Goal: Check status

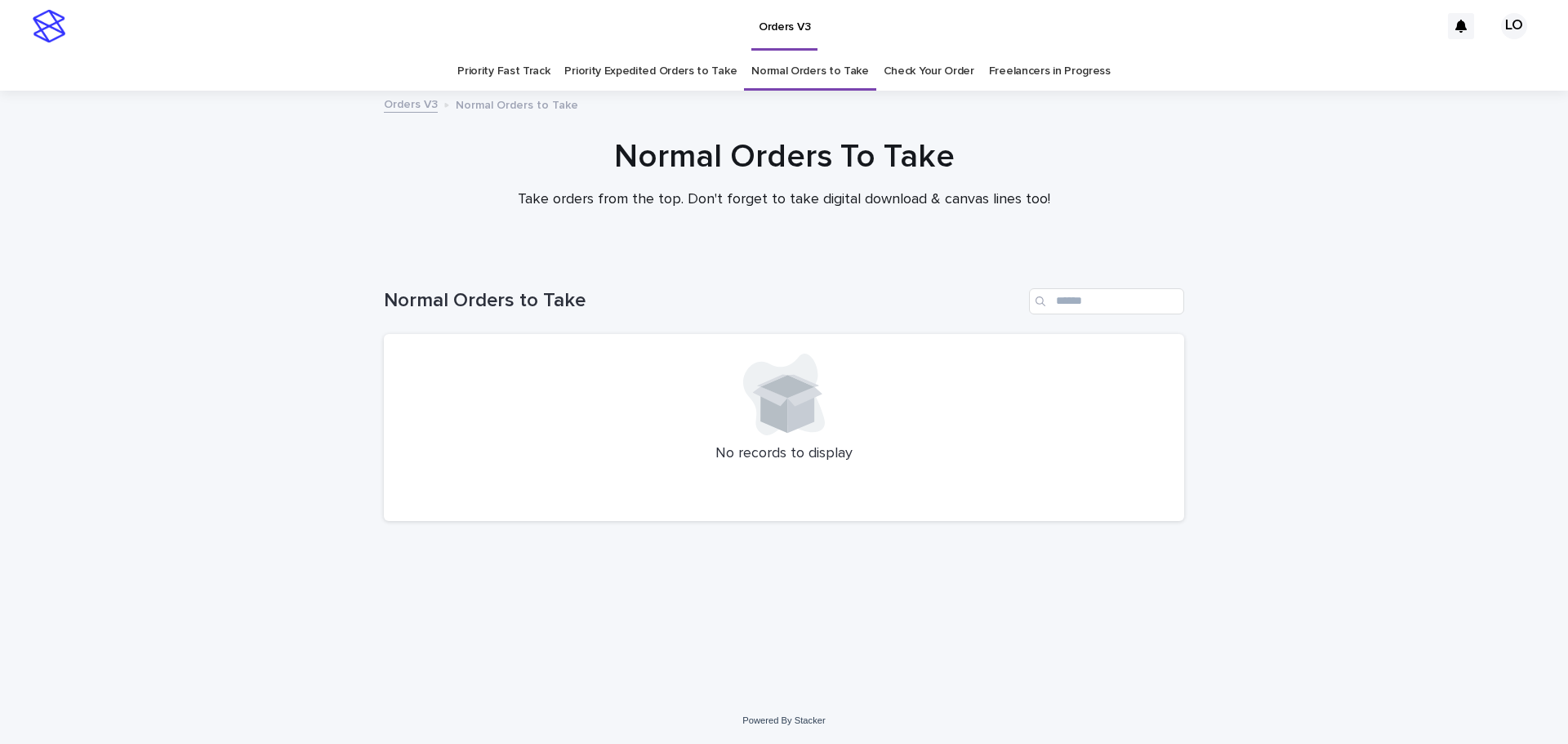
click at [900, 67] on link "Check Your Order" at bounding box center [929, 72] width 90 height 39
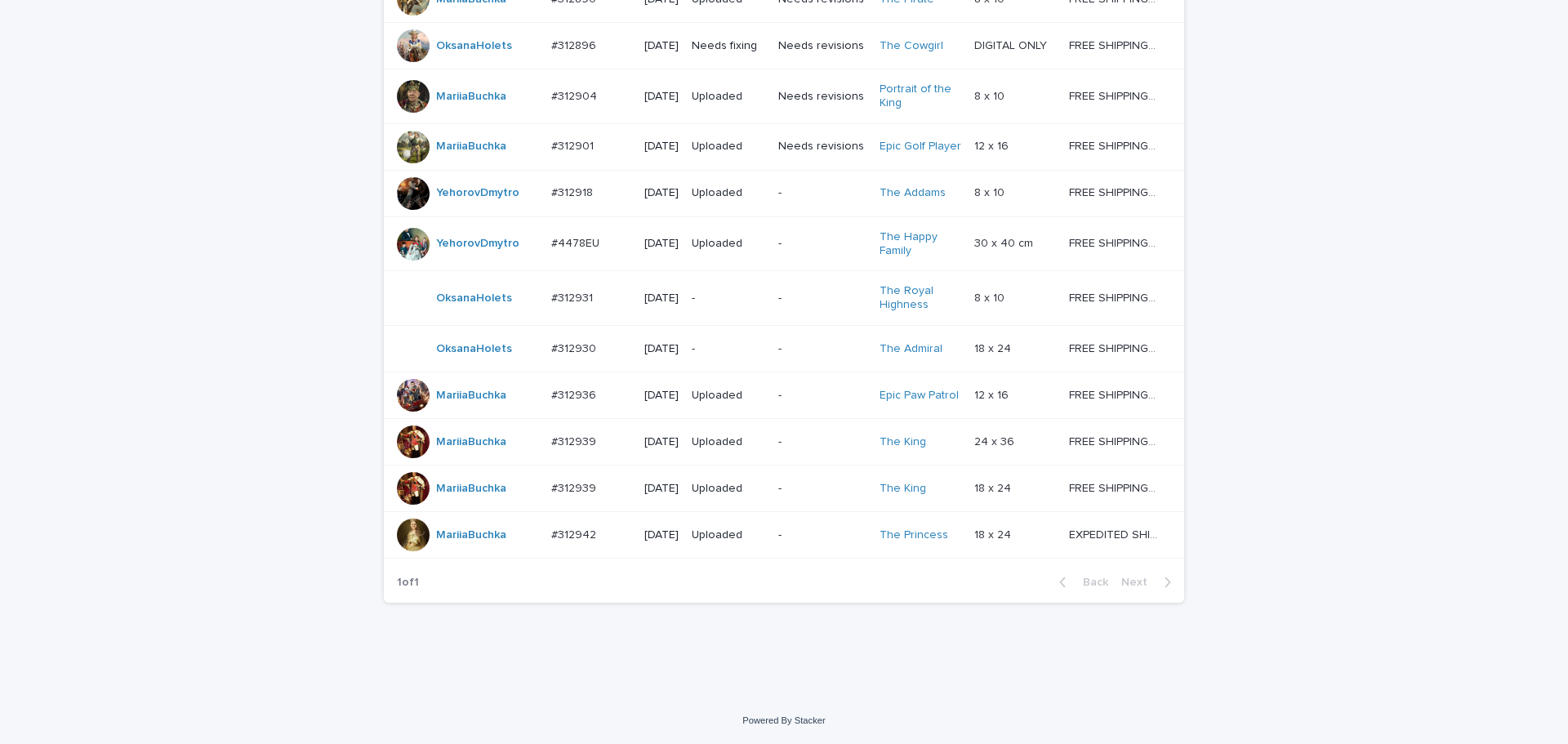
scroll to position [1155, 0]
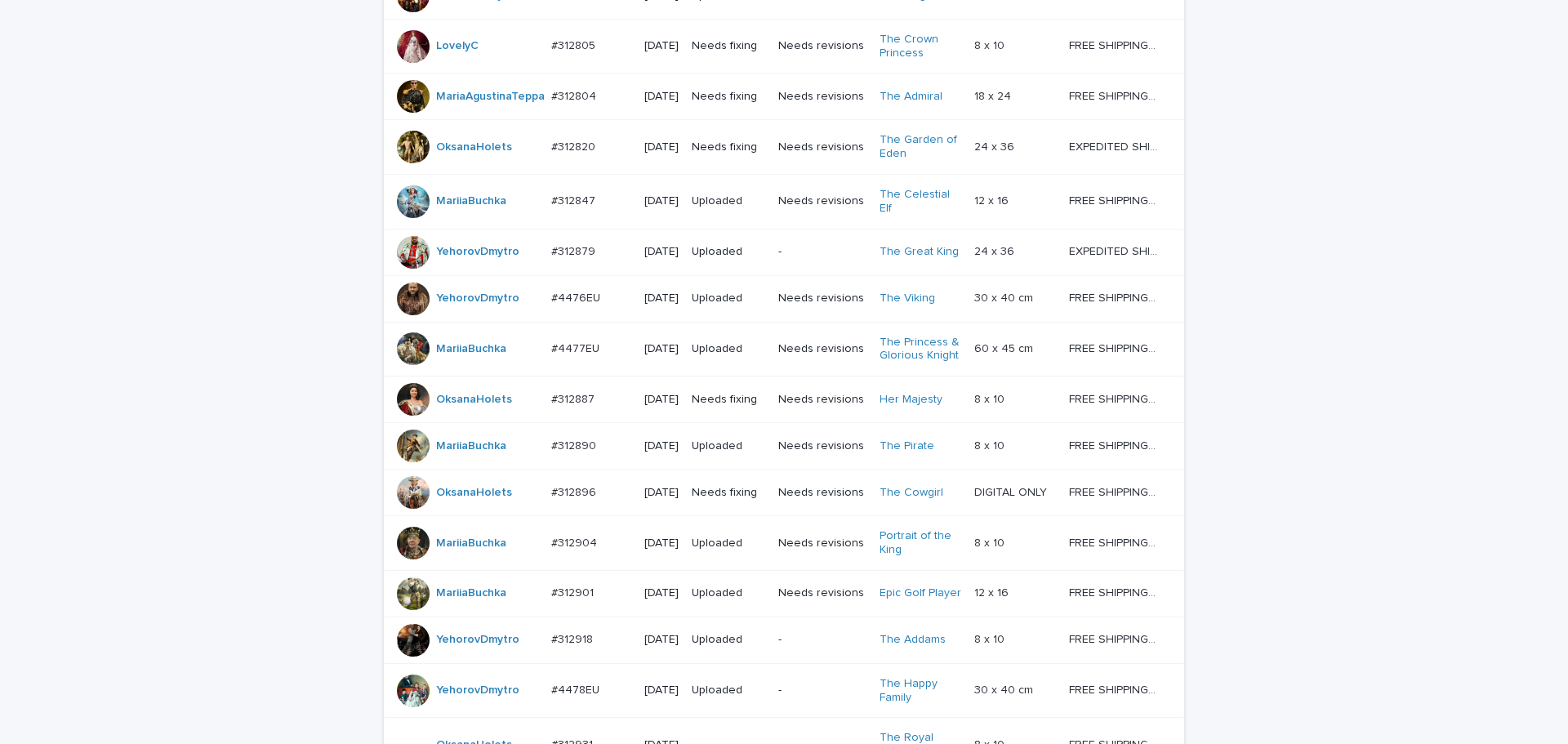
scroll to position [502, 0]
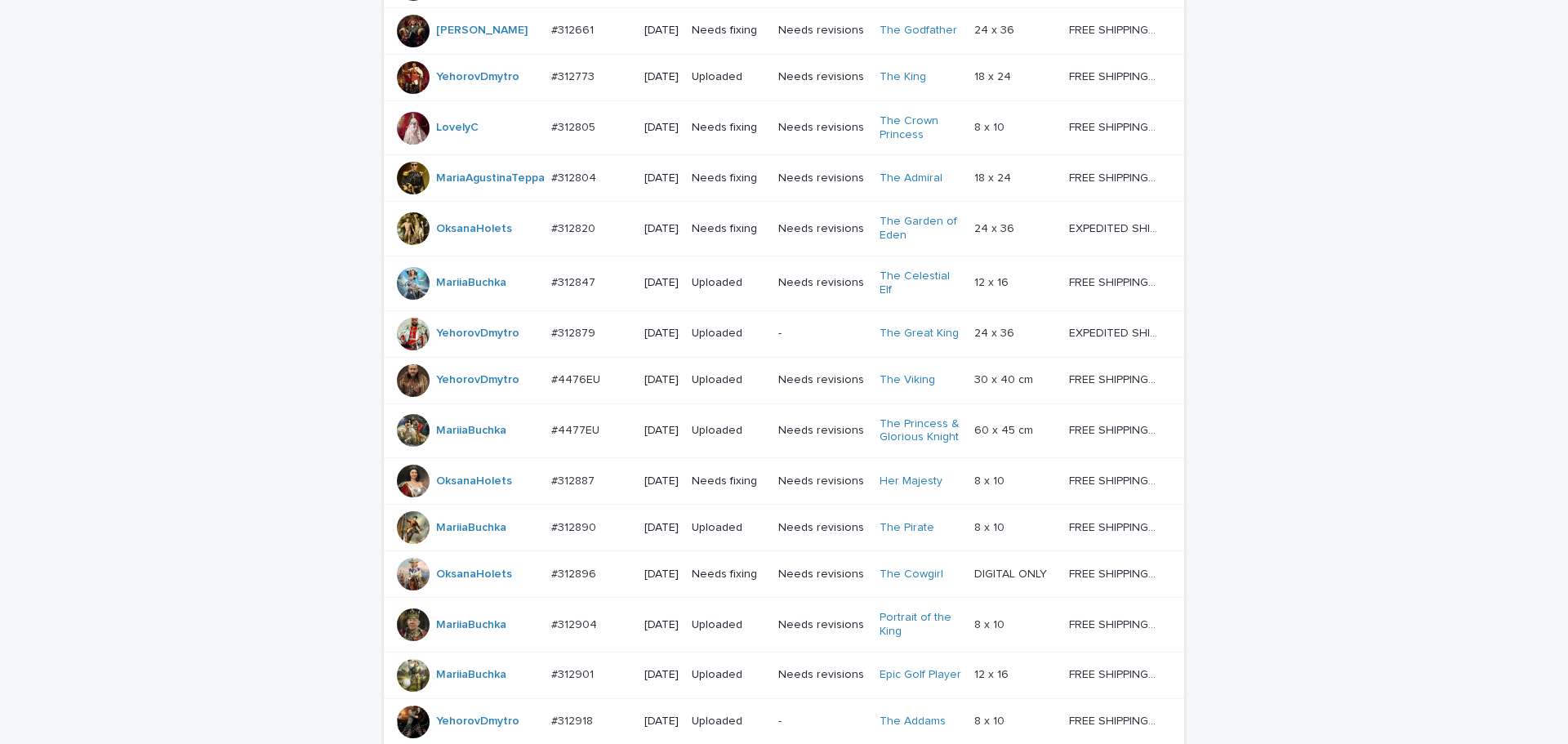
click at [1322, 561] on div "Loading... Saving… Loading... Saving… Check Your Order Artist Name Date Design_…" at bounding box center [784, 489] width 1568 height 1472
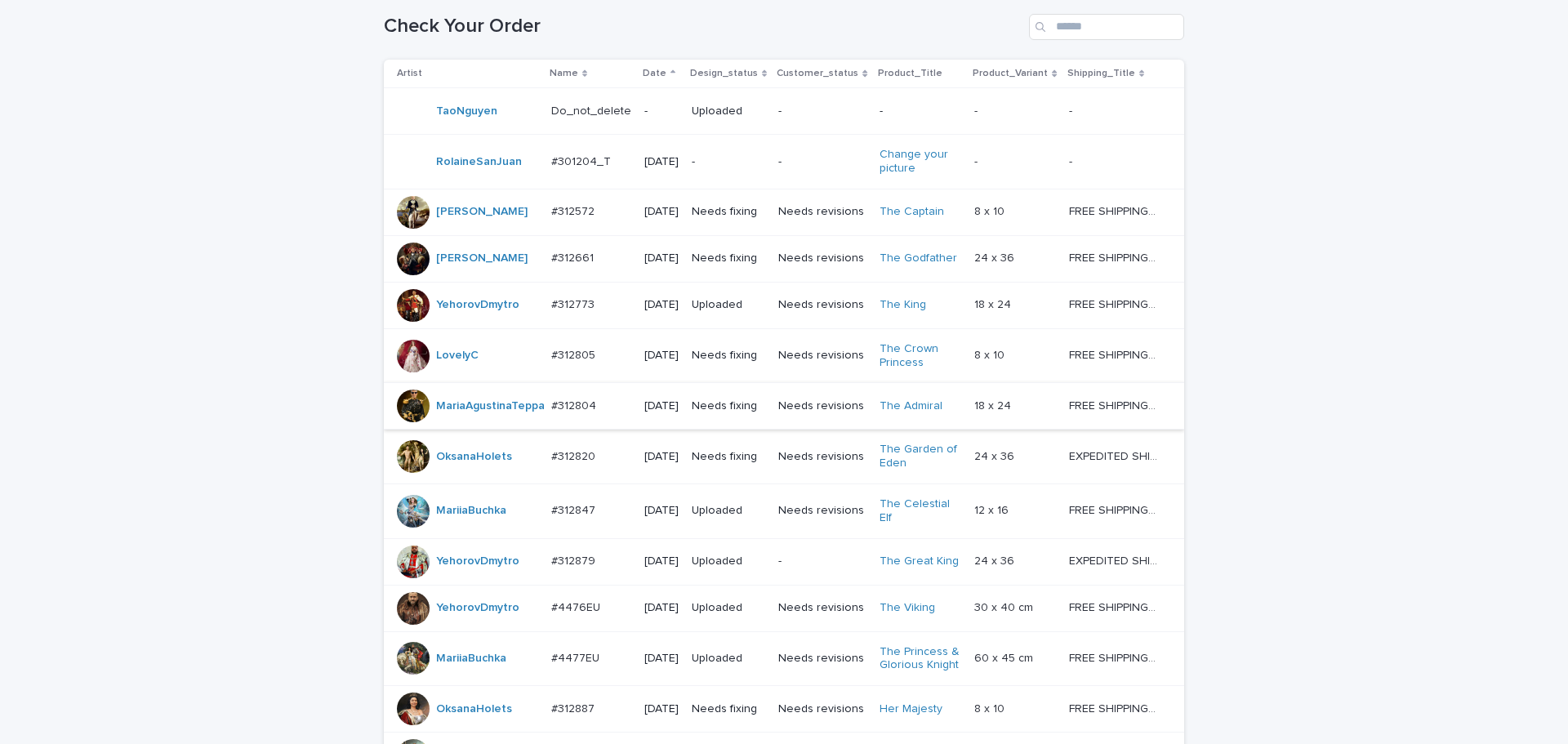
scroll to position [257, 0]
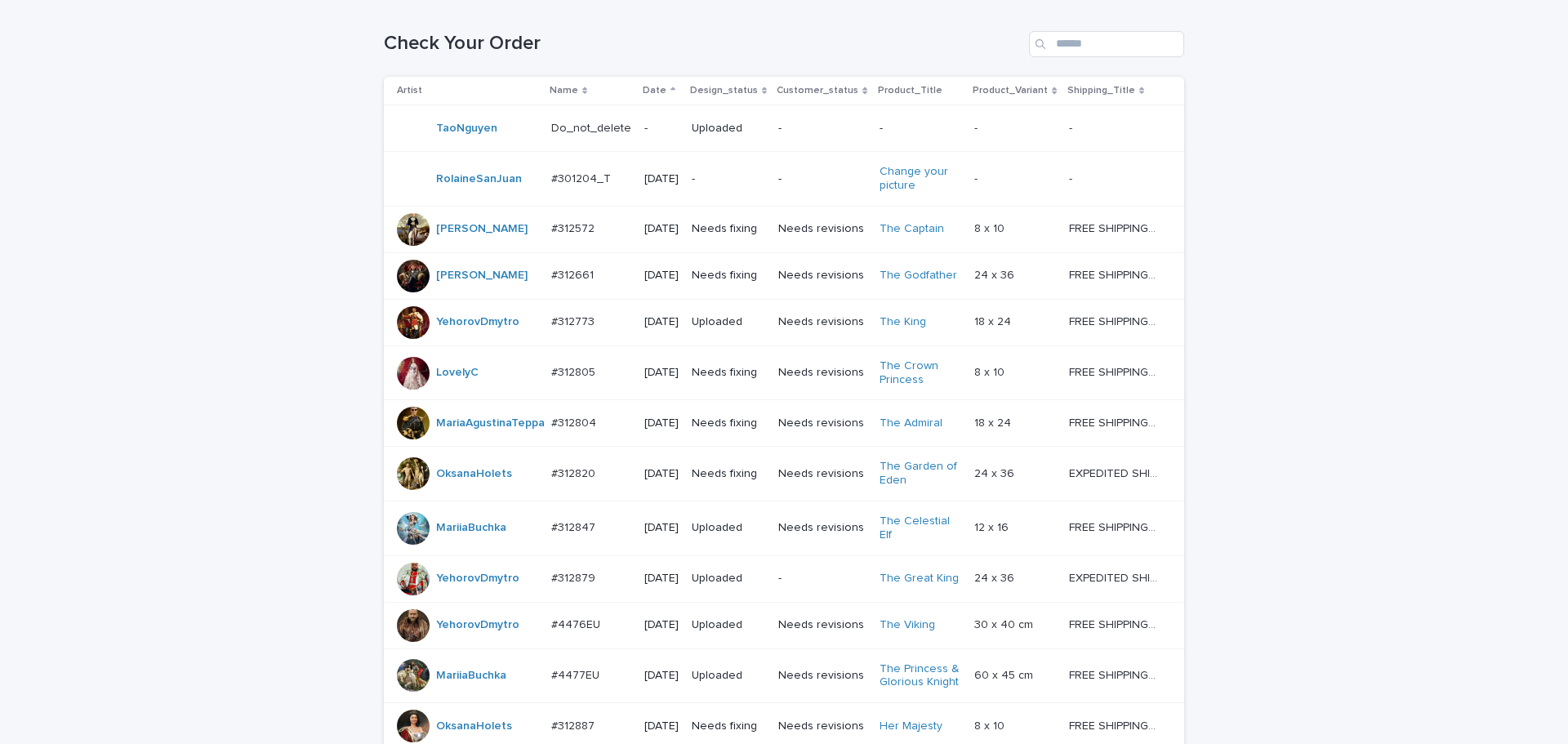
click at [680, 400] on td "[DATE]" at bounding box center [661, 372] width 48 height 54
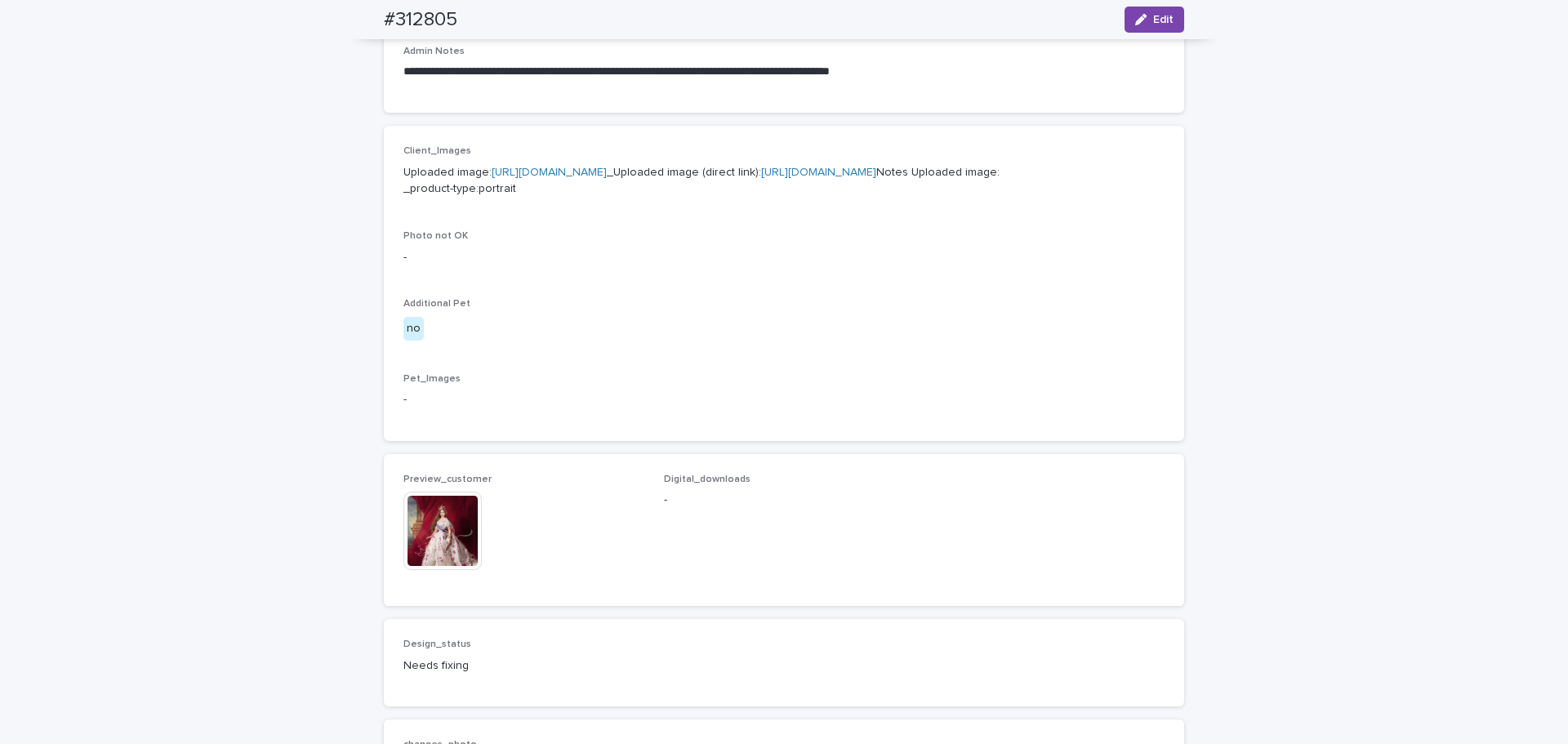
scroll to position [898, 0]
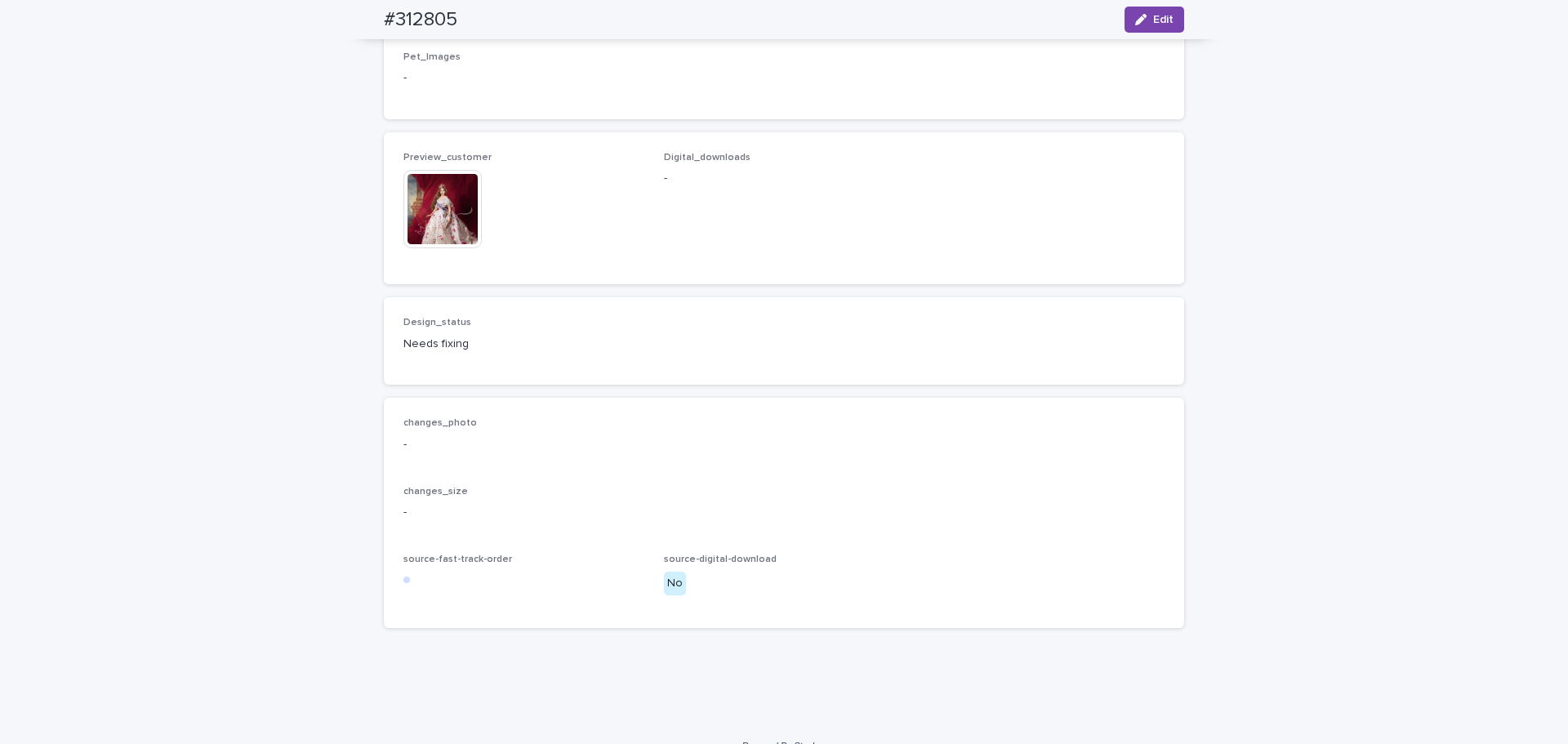
click at [417, 248] on img at bounding box center [442, 209] width 79 height 79
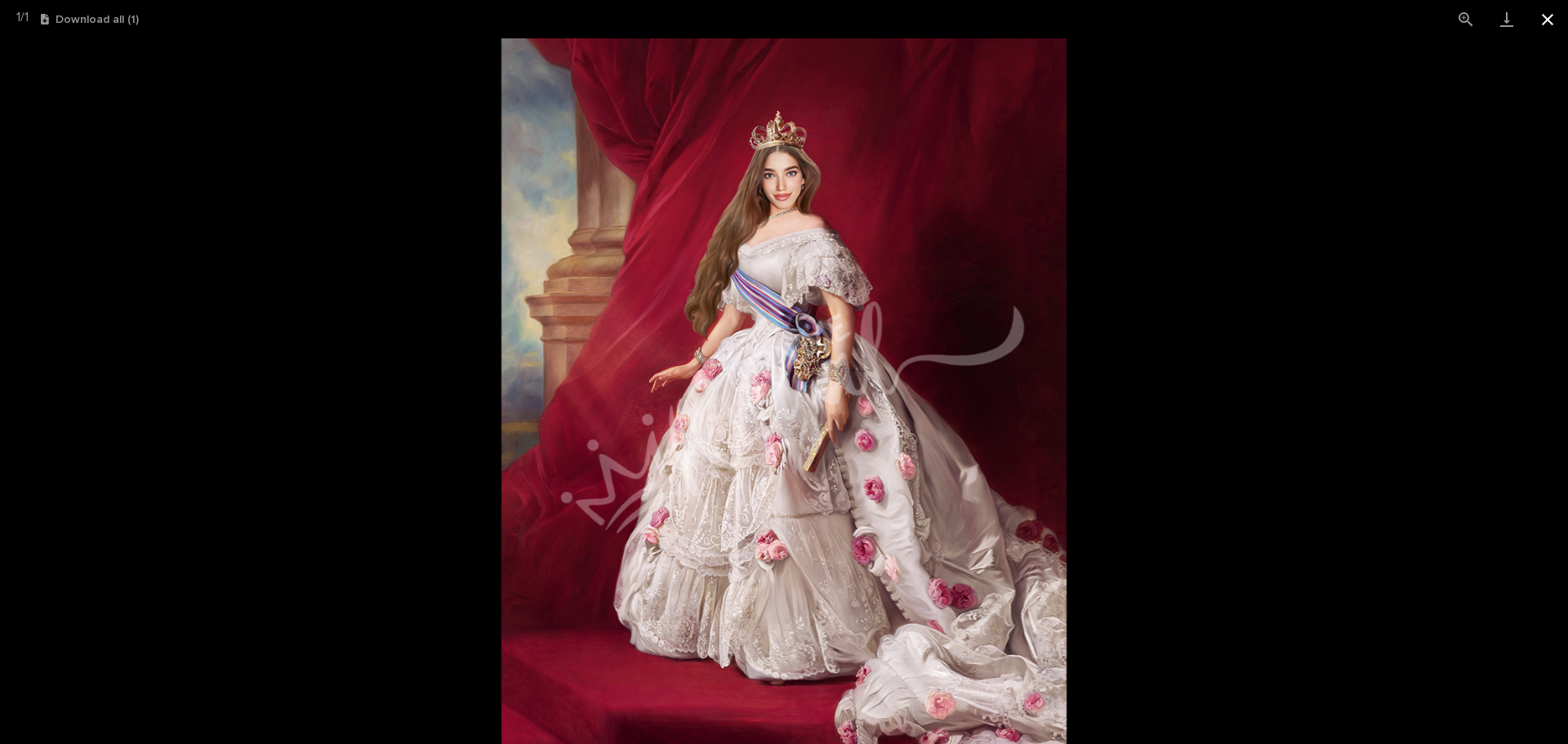
click at [1552, 13] on button "Close gallery" at bounding box center [1548, 19] width 41 height 39
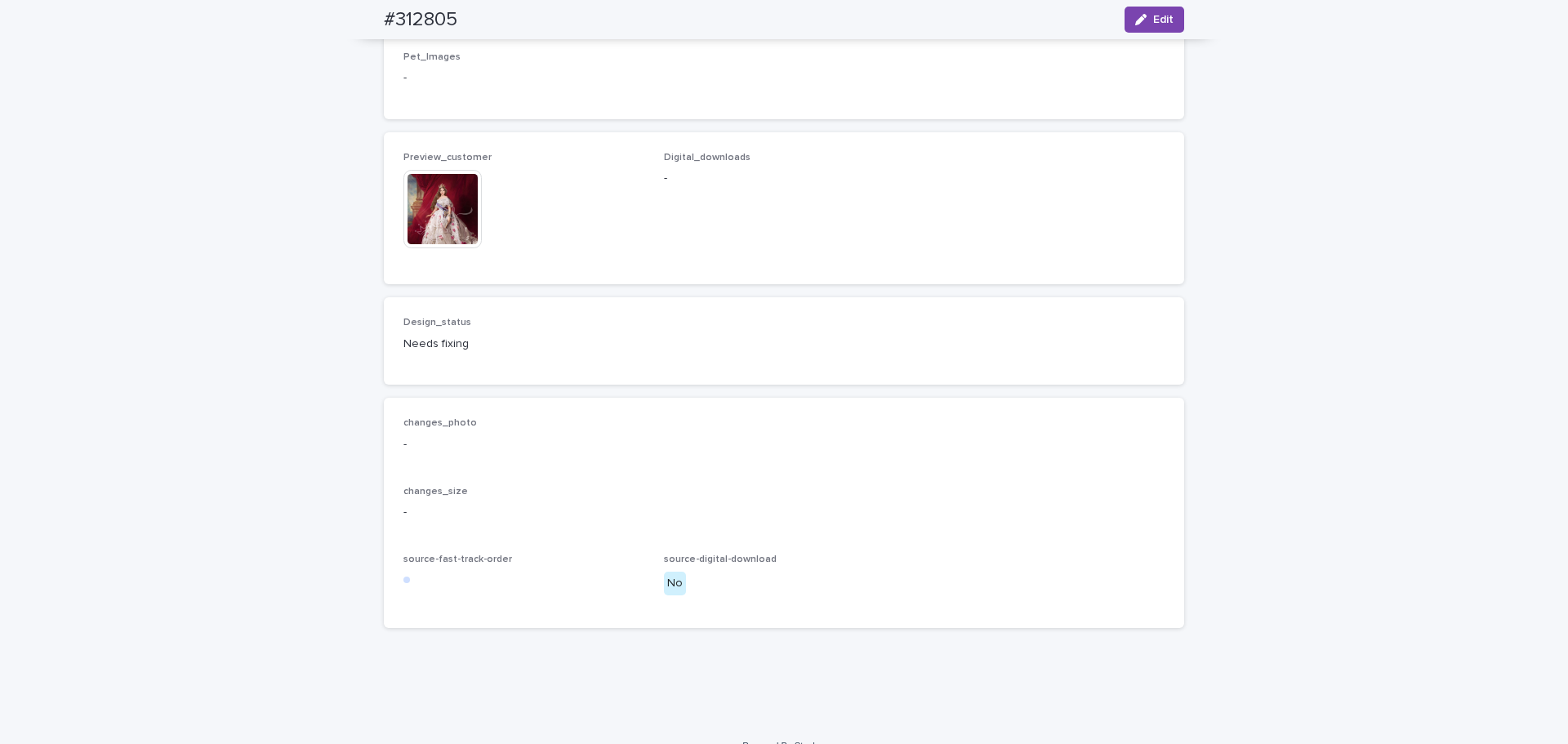
drag, startPoint x: 1552, startPoint y: 320, endPoint x: 1166, endPoint y: 157, distance: 419.0
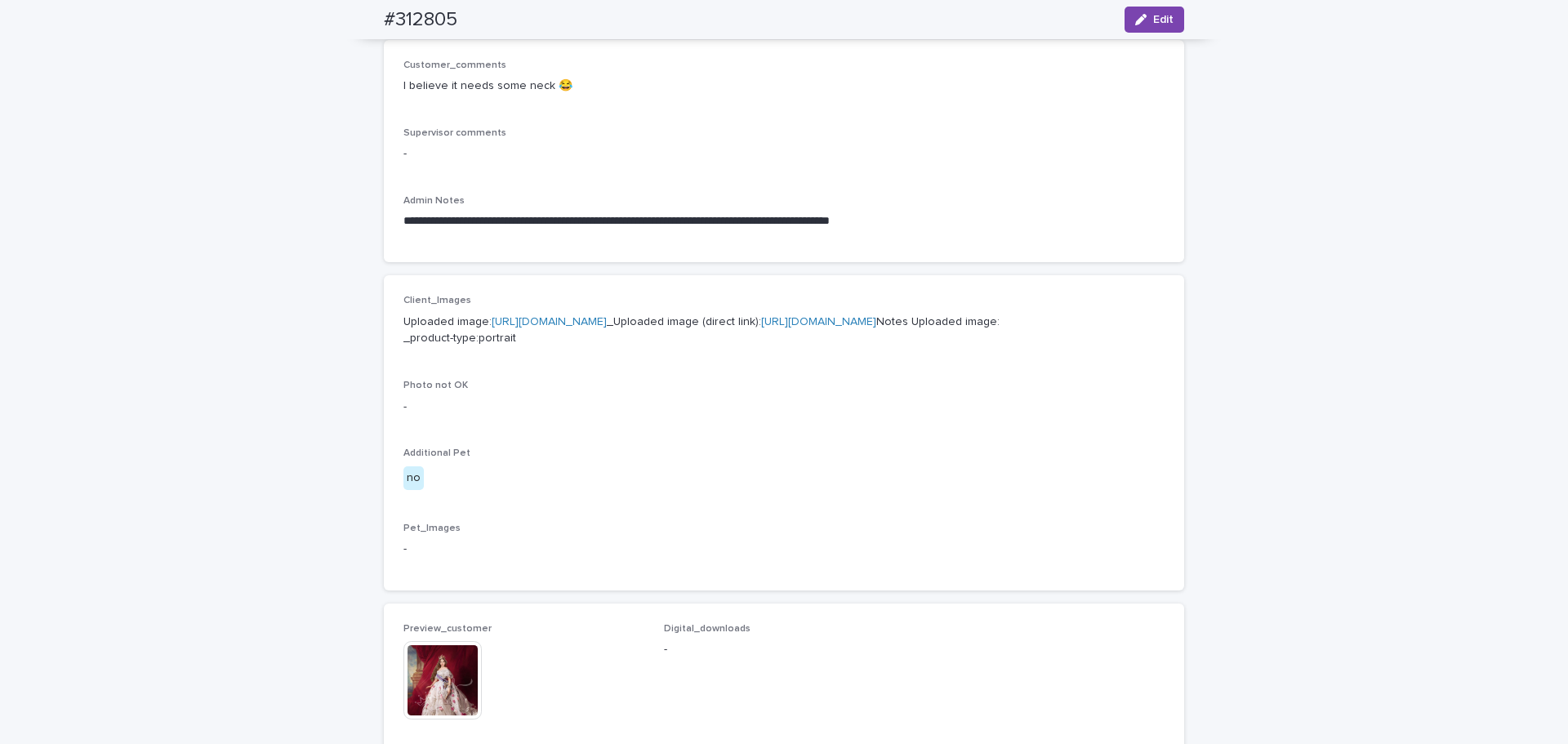
scroll to position [408, 0]
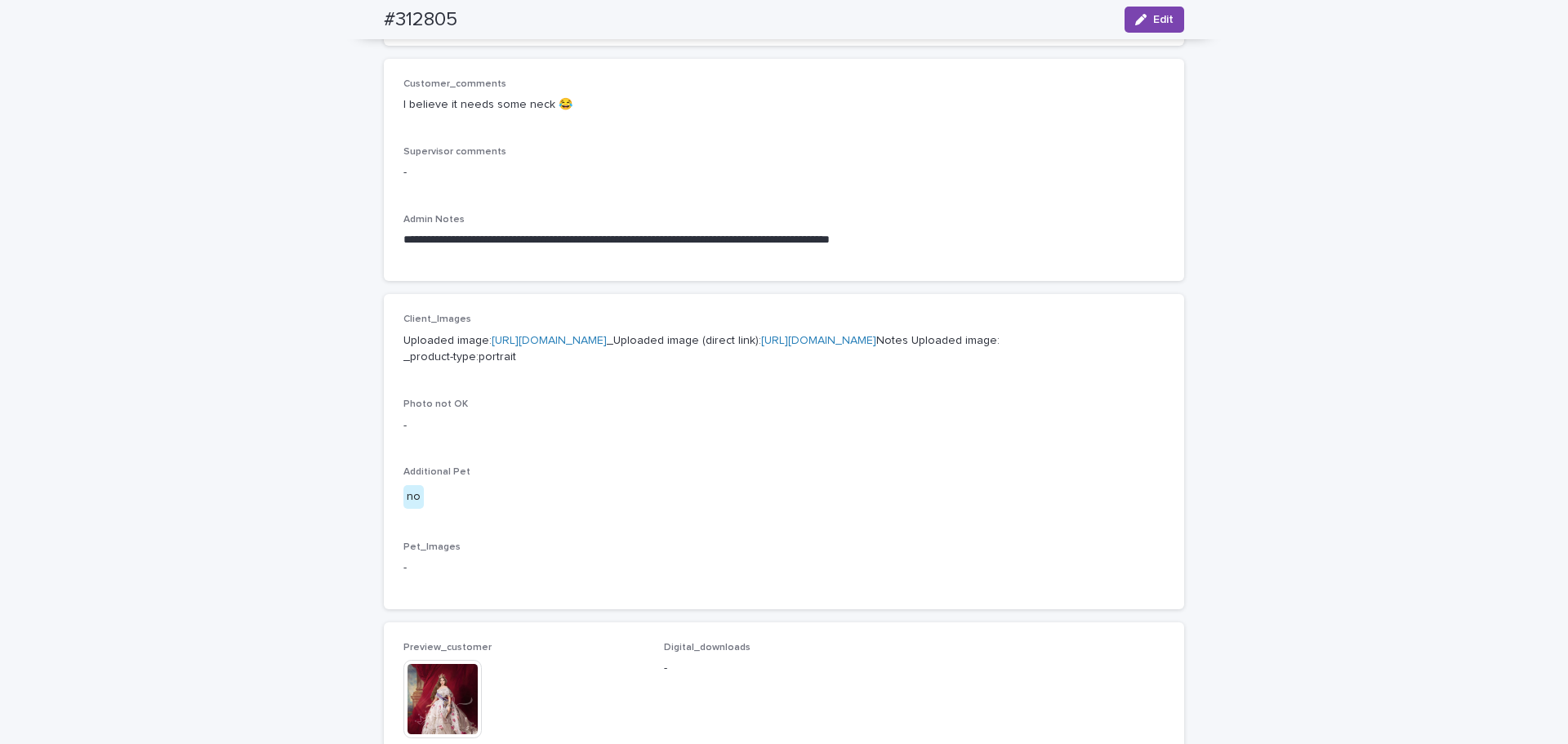
click at [606, 339] on link "[URL][DOMAIN_NAME]" at bounding box center [549, 340] width 115 height 12
drag, startPoint x: 1309, startPoint y: 254, endPoint x: 1275, endPoint y: 167, distance: 93.4
click at [1310, 251] on div "**********" at bounding box center [784, 447] width 1568 height 1528
click at [1339, 460] on div "**********" at bounding box center [784, 447] width 1568 height 1528
